Goal: Information Seeking & Learning: Learn about a topic

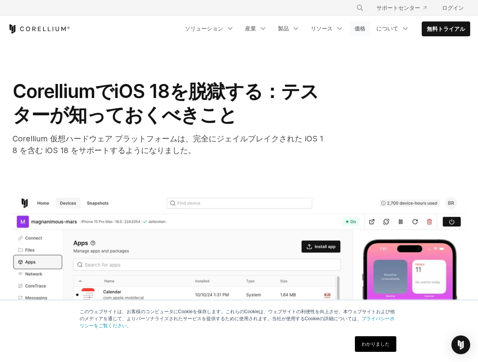
click at [365, 29] on font "価格" at bounding box center [359, 28] width 11 height 7
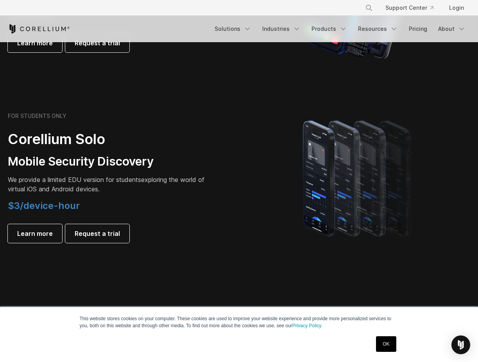
scroll to position [586, 0]
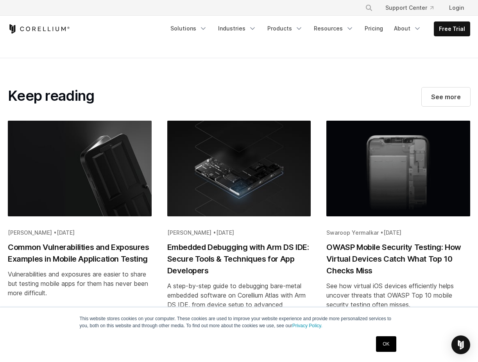
scroll to position [1679, 0]
